Goal: Transaction & Acquisition: Purchase product/service

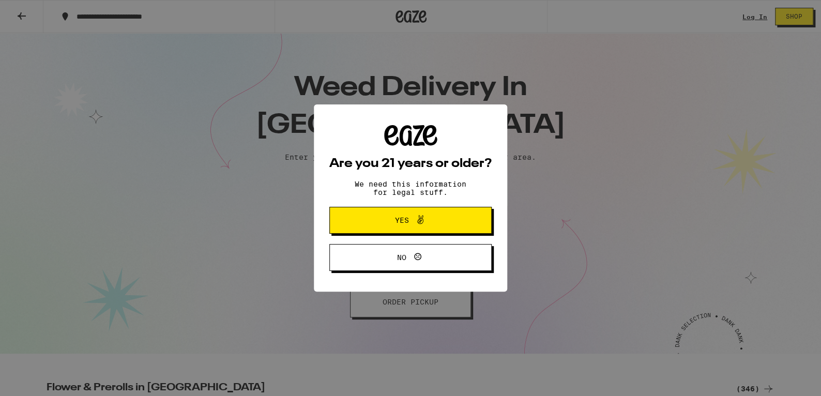
click at [398, 218] on span "Yes" at bounding box center [402, 220] width 14 height 7
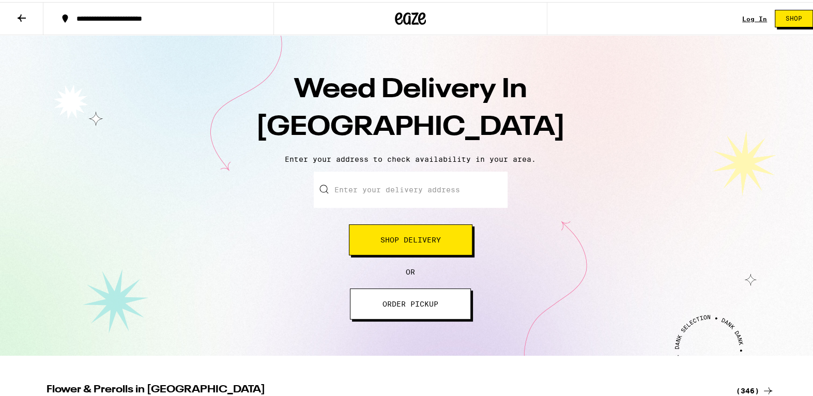
click at [416, 240] on span "Shop Delivery" at bounding box center [411, 237] width 60 height 7
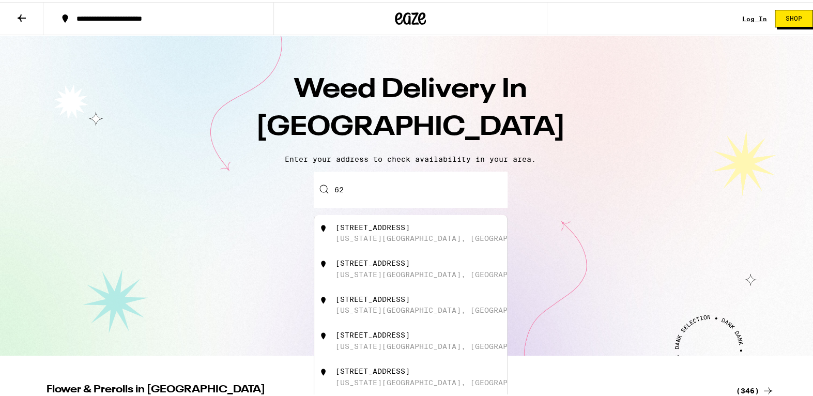
type input "6"
click at [343, 233] on div "[STREET_ADDRESS]" at bounding box center [428, 231] width 185 height 20
type input "[STREET_ADDRESS]"
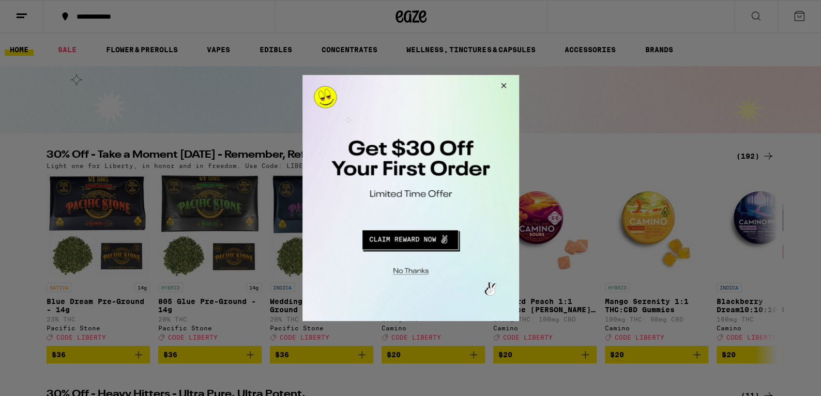
click at [417, 267] on button "Close Modal" at bounding box center [409, 270] width 210 height 16
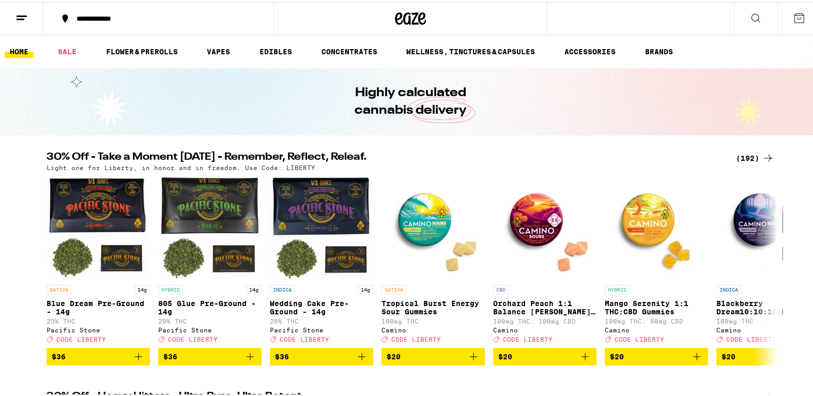
click at [750, 19] on icon at bounding box center [756, 16] width 12 height 12
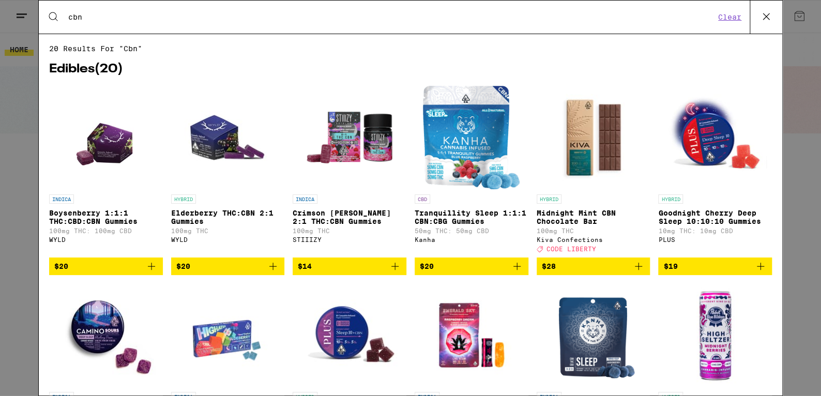
type input "cbn"
click at [342, 223] on p "Crimson [PERSON_NAME] 2:1 THC:CBN Gummies" at bounding box center [350, 217] width 114 height 17
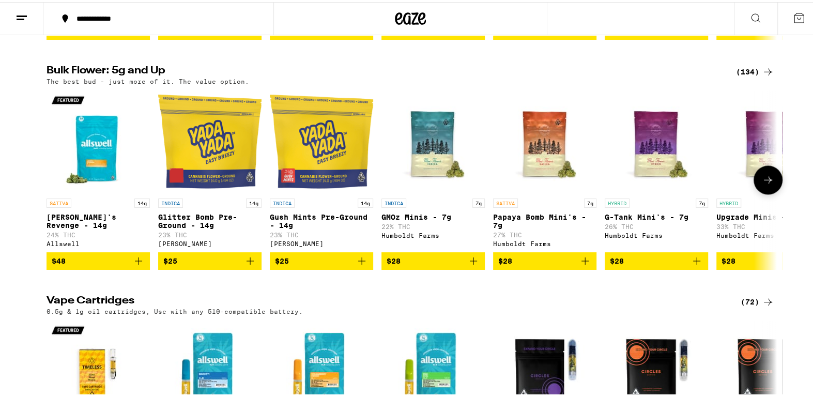
scroll to position [569, 0]
